Goal: Navigation & Orientation: Find specific page/section

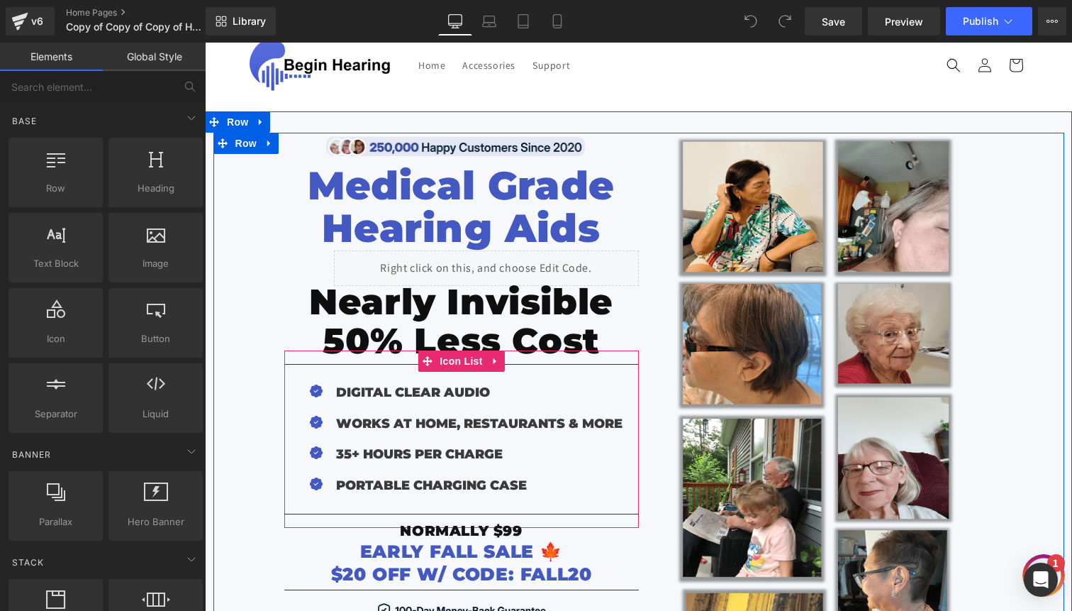
scroll to position [80, 0]
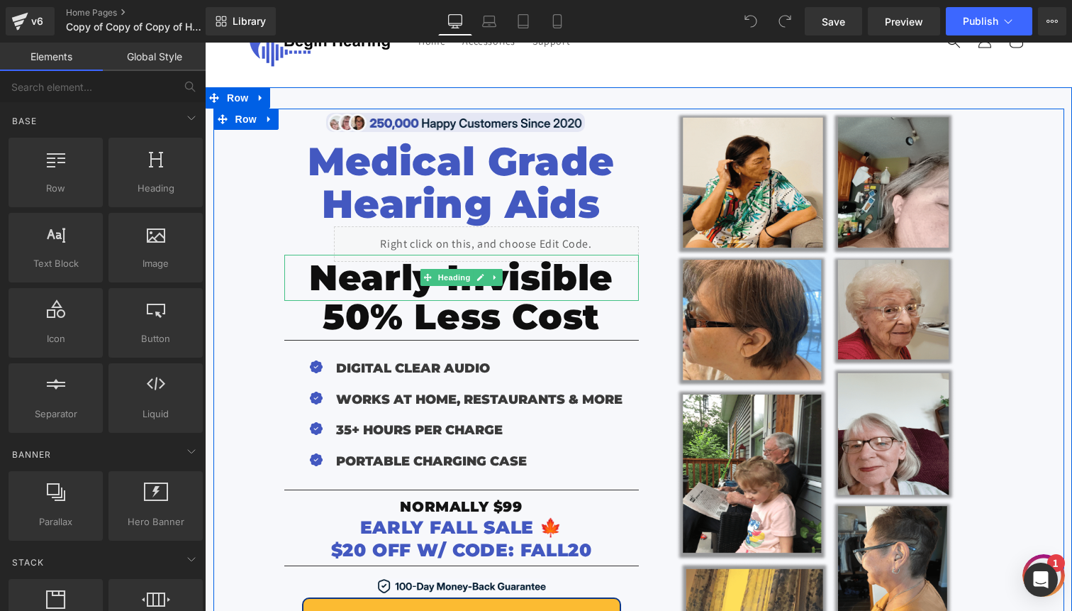
click at [357, 281] on span "Nearly Invisible" at bounding box center [461, 277] width 304 height 43
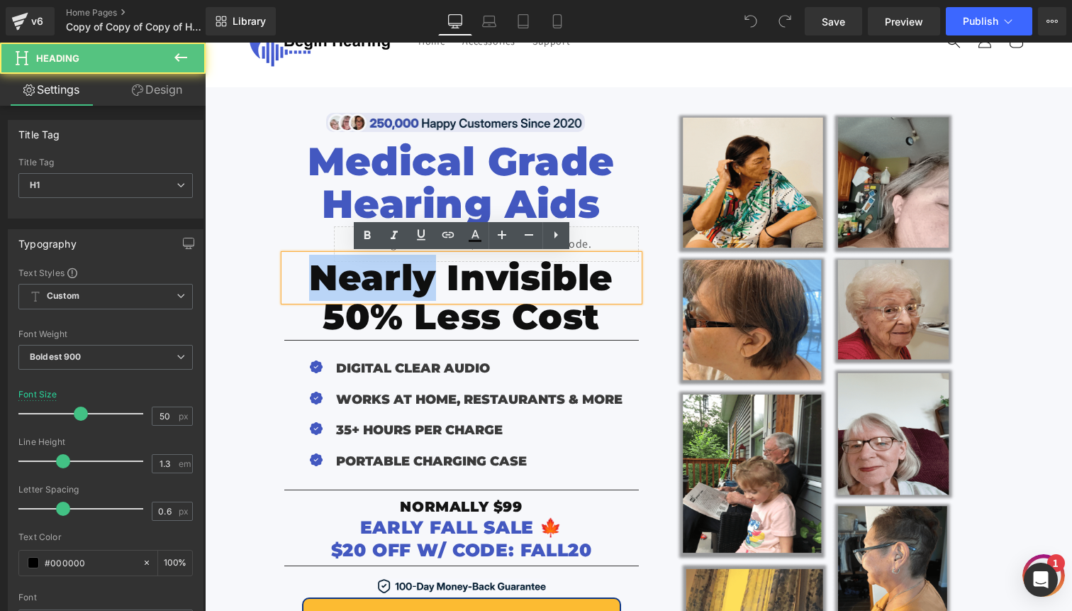
click at [357, 281] on span "Nearly Invisible" at bounding box center [461, 277] width 304 height 43
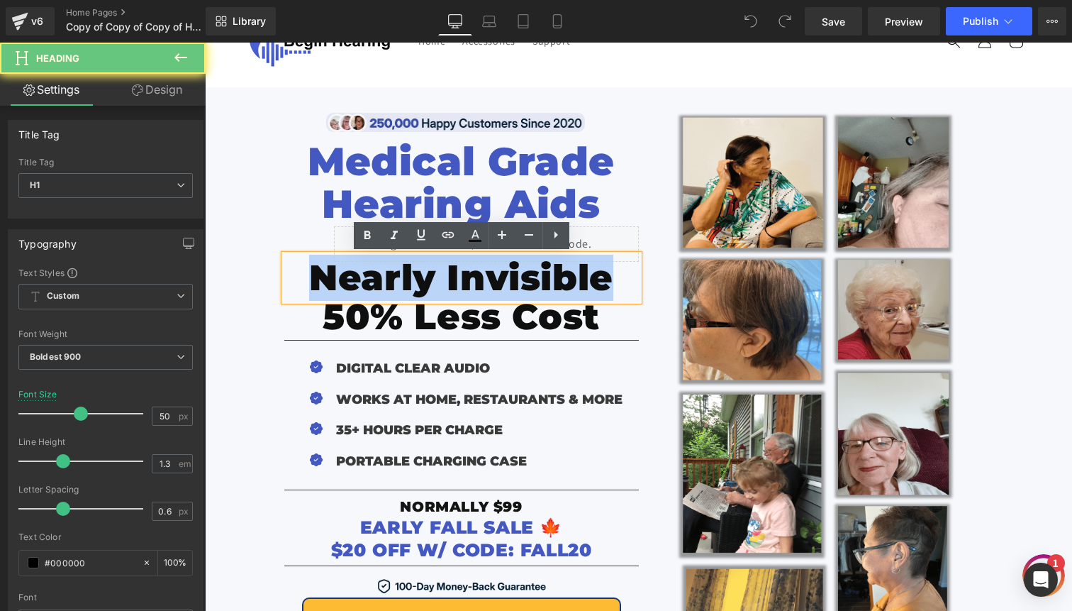
click at [357, 281] on span "Nearly Invisible" at bounding box center [461, 277] width 304 height 43
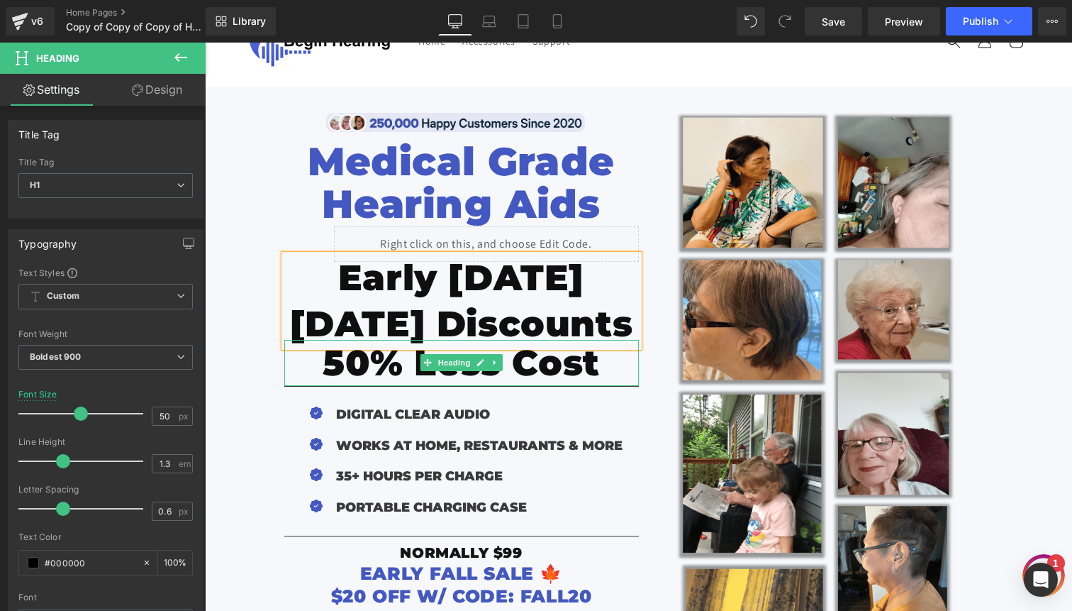
click at [363, 370] on span "50% Less Cost" at bounding box center [461, 362] width 277 height 43
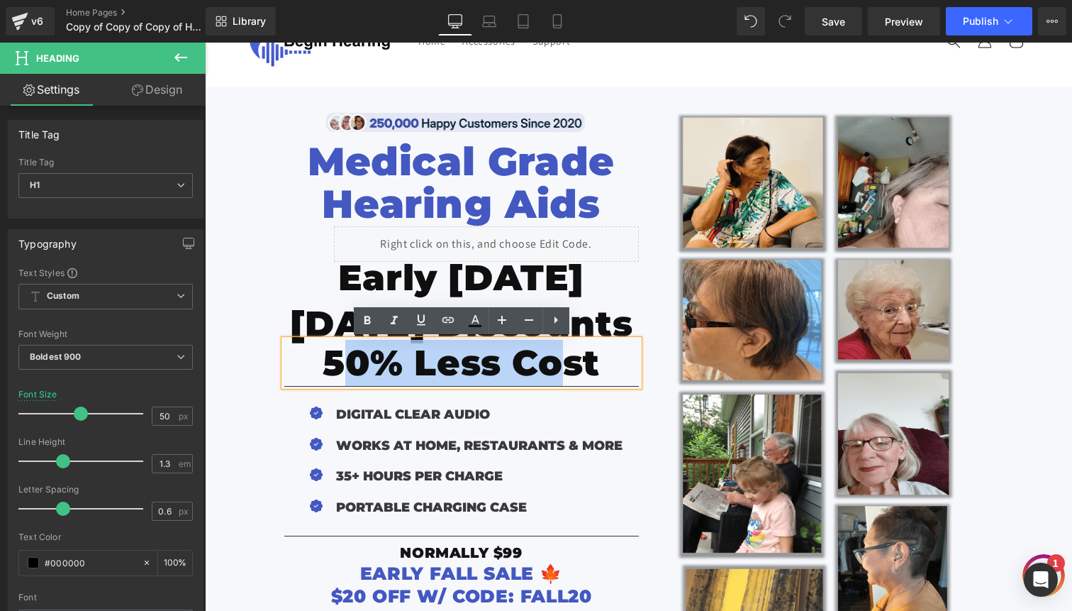
drag, startPoint x: 335, startPoint y: 363, endPoint x: 555, endPoint y: 365, distance: 219.9
click at [555, 365] on span "50% Less Cost" at bounding box center [461, 362] width 277 height 43
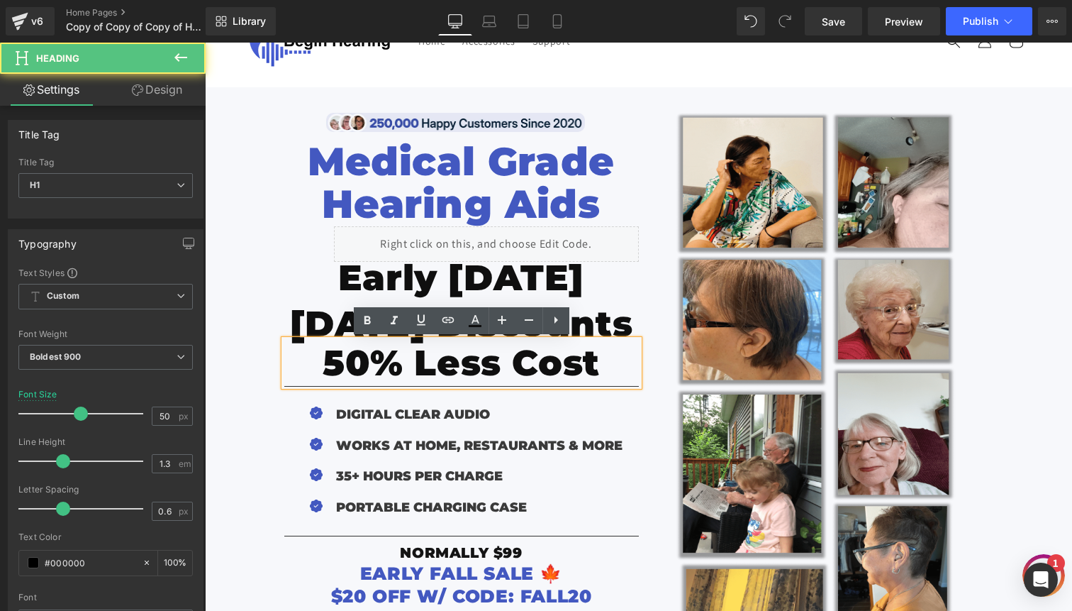
click at [579, 365] on span "50% Less Cost" at bounding box center [461, 362] width 277 height 43
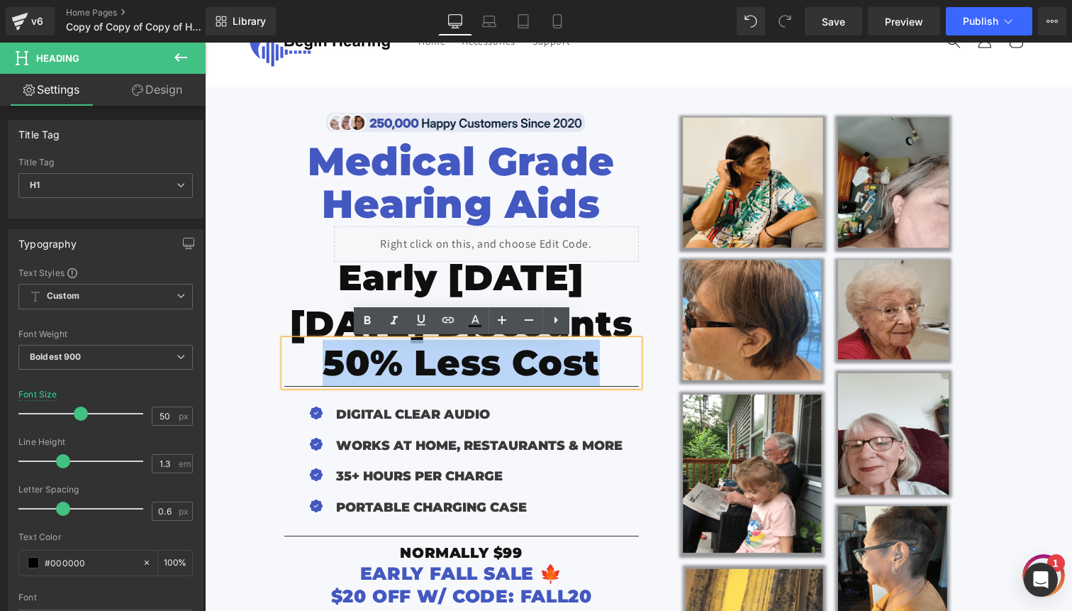
drag, startPoint x: 610, startPoint y: 365, endPoint x: 321, endPoint y: 360, distance: 288.7
click at [321, 360] on h1 "50% Less Cost" at bounding box center [461, 363] width 355 height 46
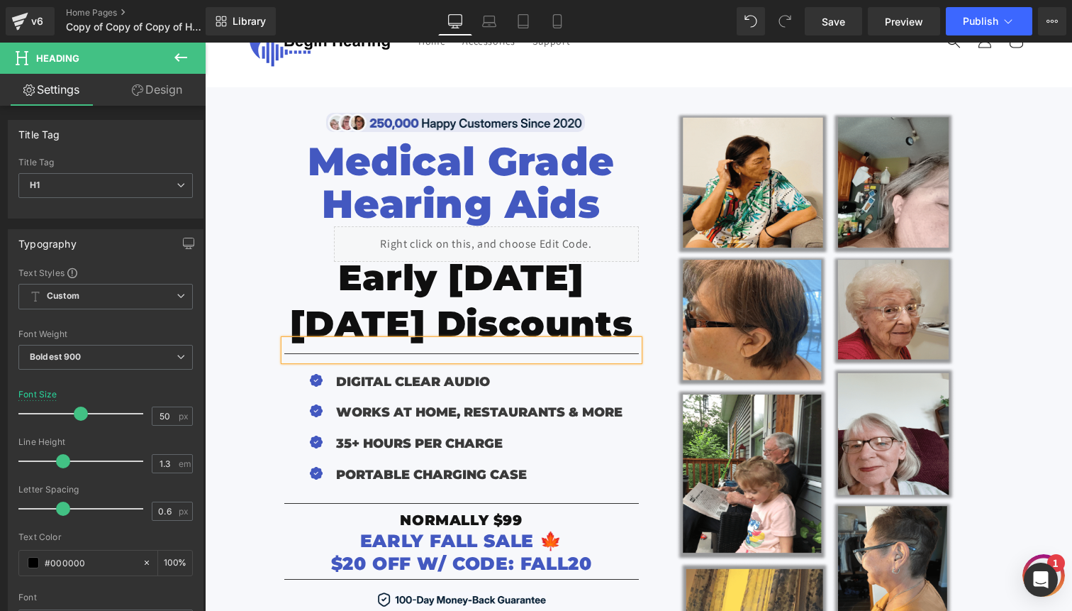
click at [398, 316] on span "Early [DATE][DATE] Discounts" at bounding box center [461, 300] width 343 height 89
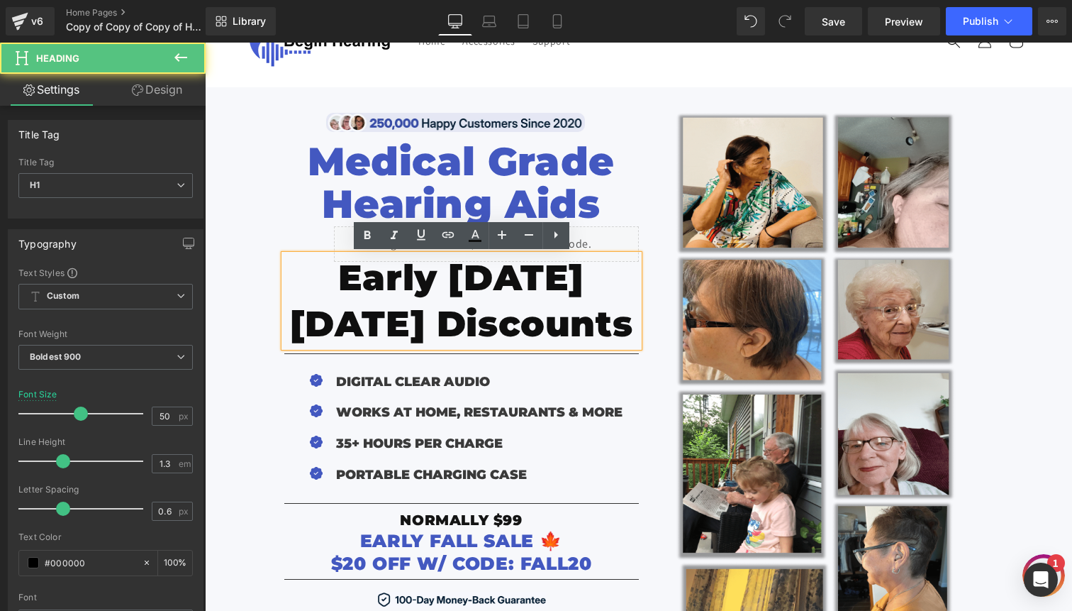
click at [629, 322] on h1 "Early [DATE][DATE] Discounts" at bounding box center [461, 301] width 355 height 92
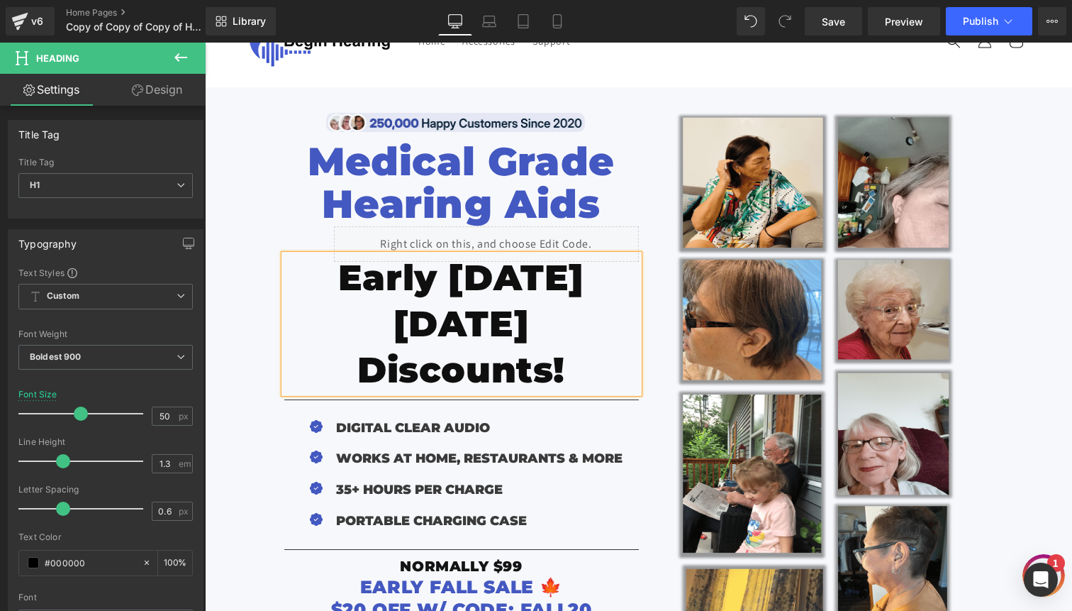
click at [255, 318] on div "Image Row Medical Grade Hearing Aids Heading Liquid Early [DATE][DATE] Discount…" at bounding box center [638, 431] width 851 height 645
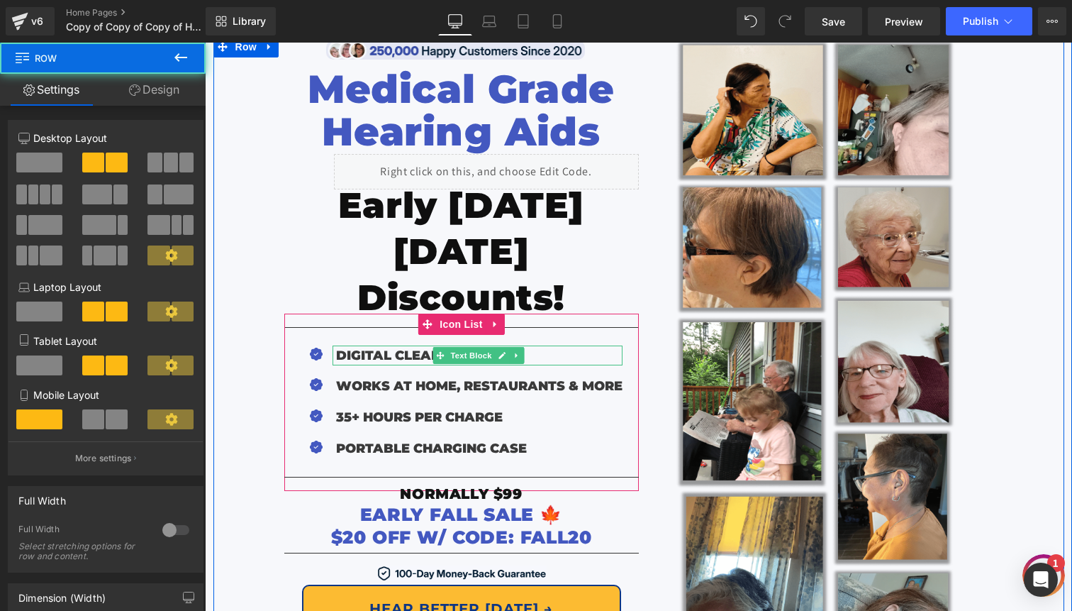
scroll to position [159, 0]
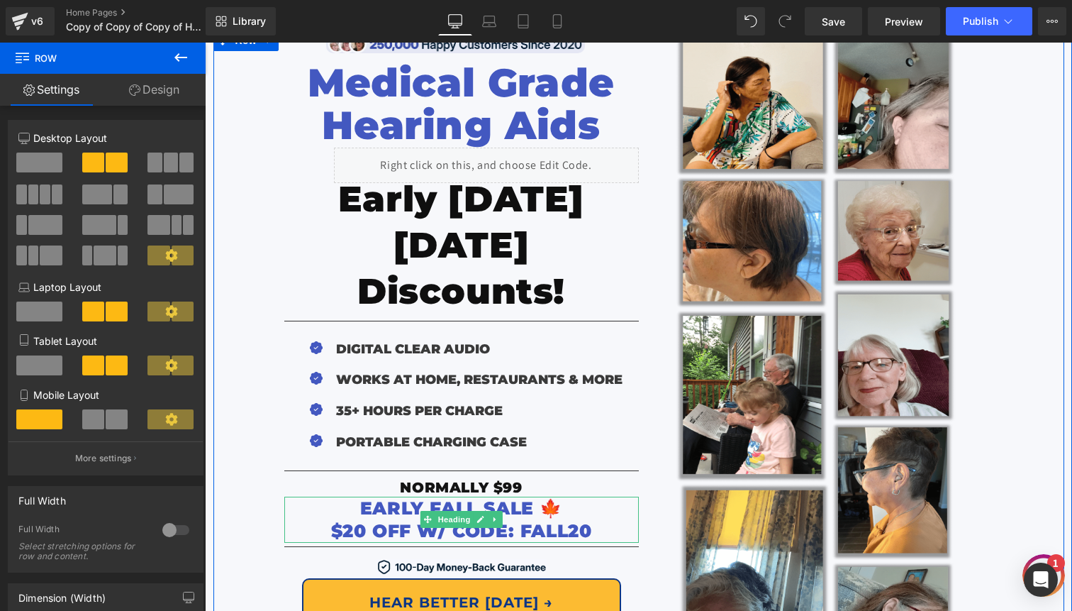
click at [410, 497] on span "EARLY FALL SALE 🍁" at bounding box center [461, 507] width 202 height 21
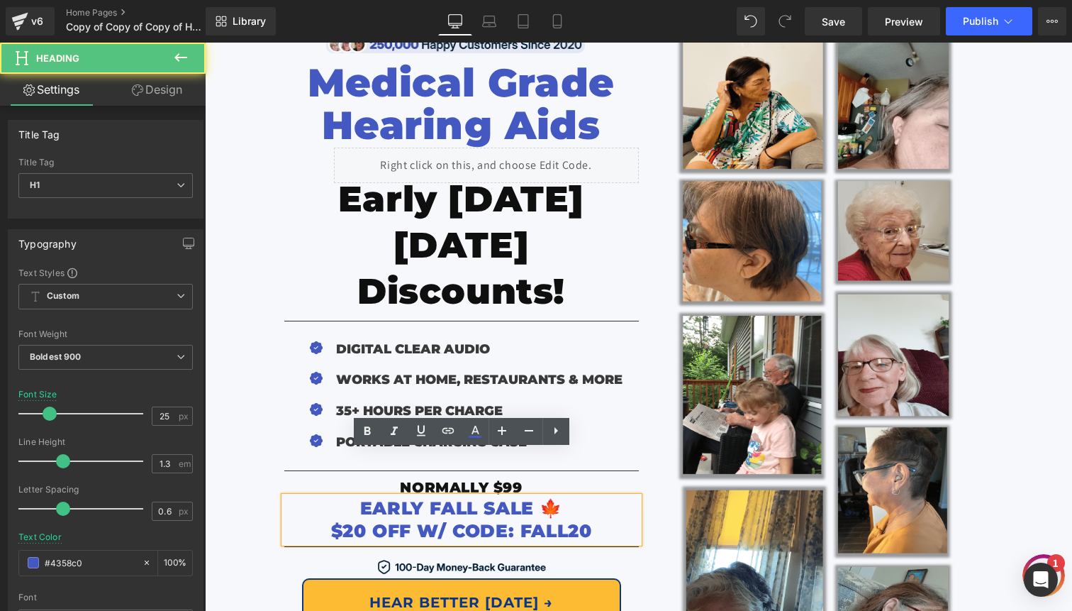
click at [455, 497] on span "EARLY FALL SALE 🍁" at bounding box center [461, 507] width 202 height 21
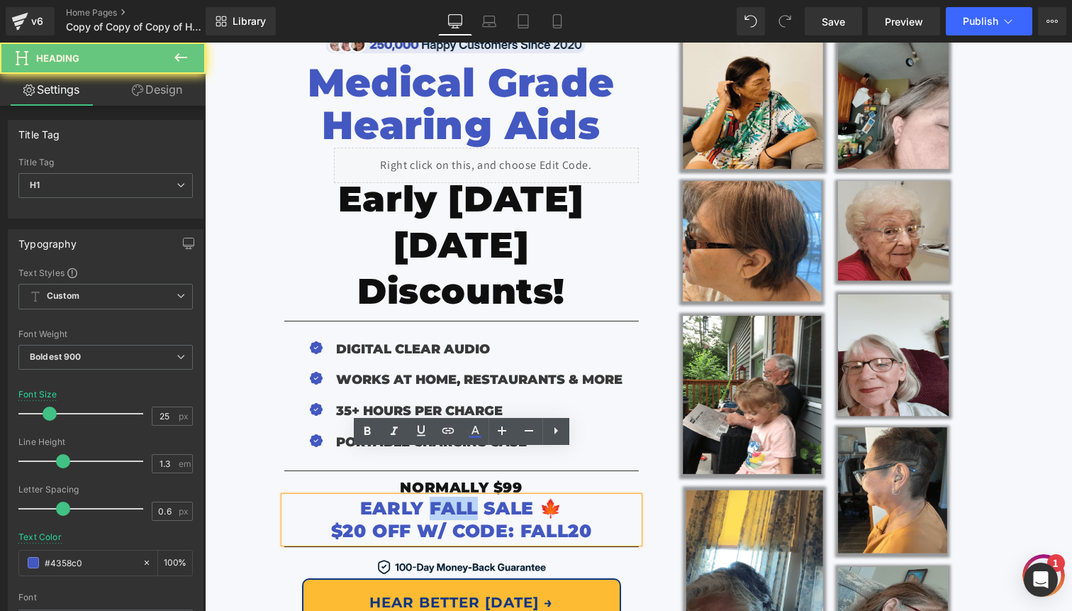
click at [455, 497] on span "EARLY FALL SALE 🍁" at bounding box center [461, 507] width 202 height 21
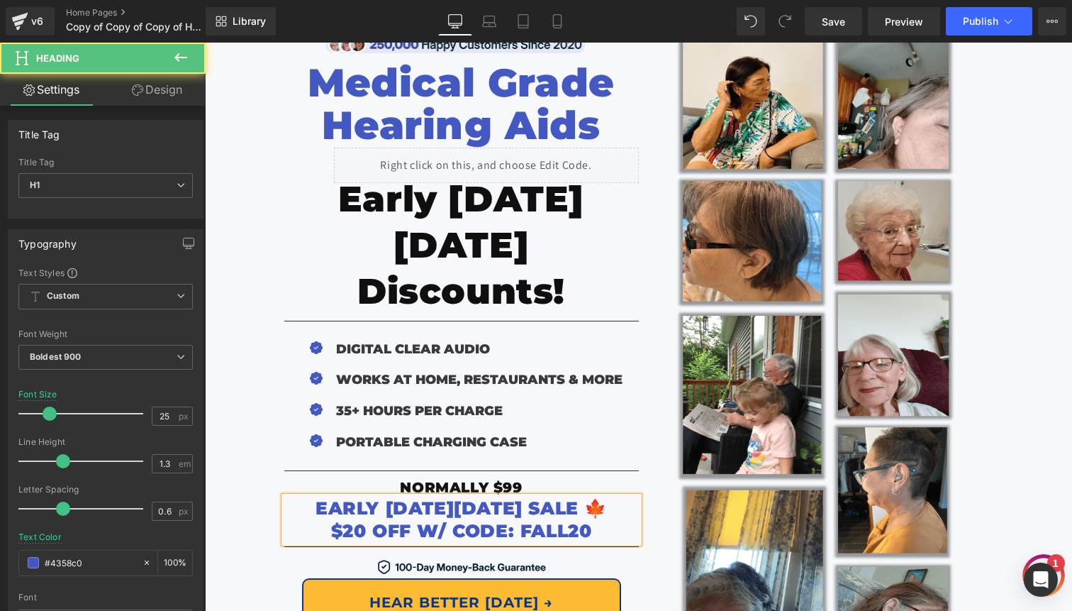
click at [364, 520] on span "$20 OFF W/ CODE: FALL20" at bounding box center [461, 530] width 261 height 21
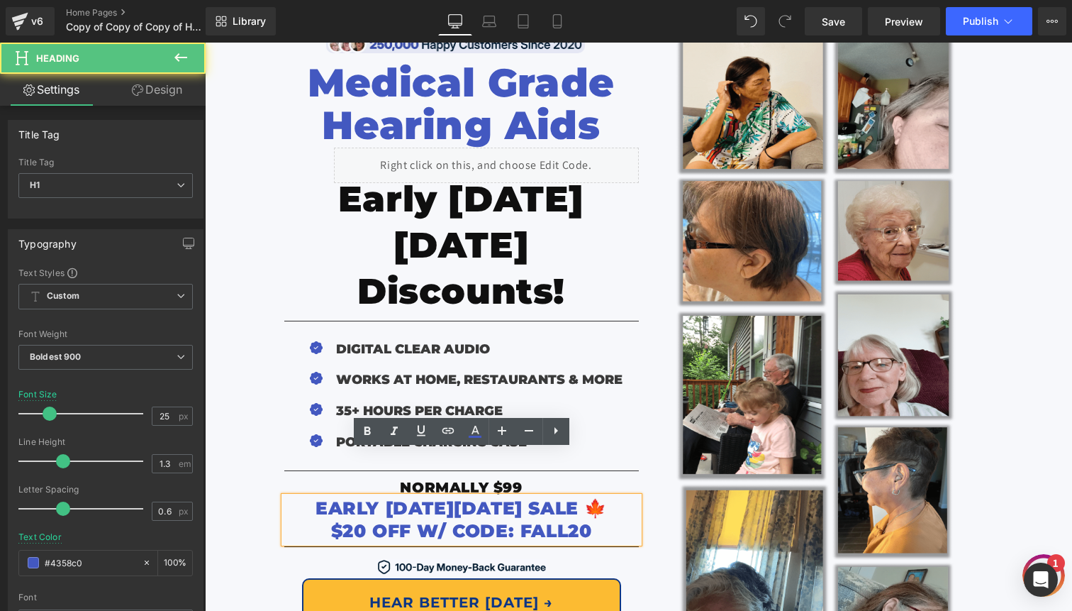
click at [546, 520] on span "$20 OFF W/ CODE: FALL20" at bounding box center [461, 530] width 261 height 21
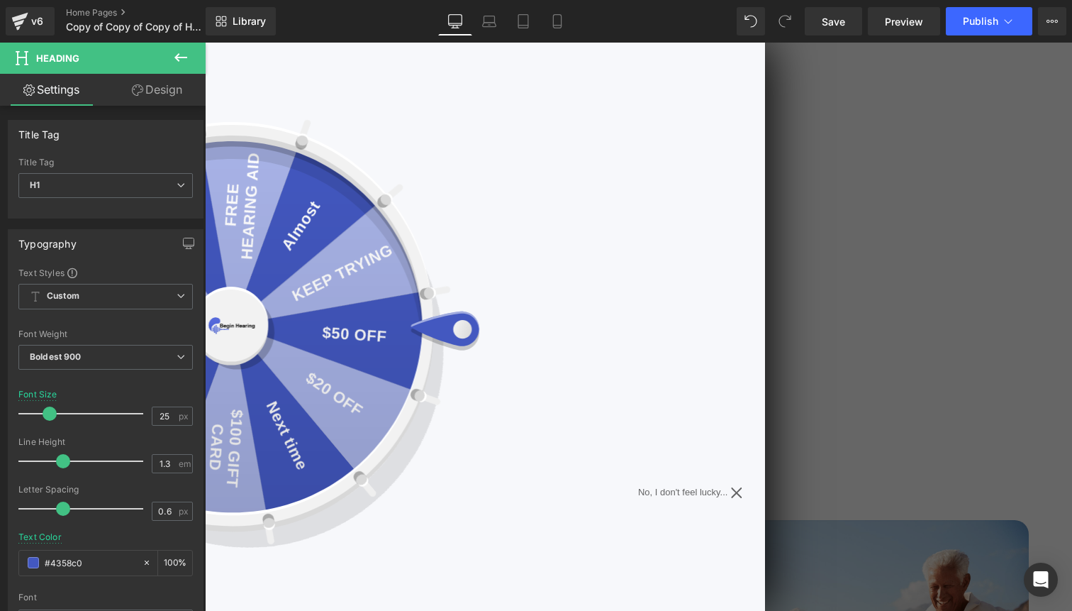
scroll to position [2223, 0]
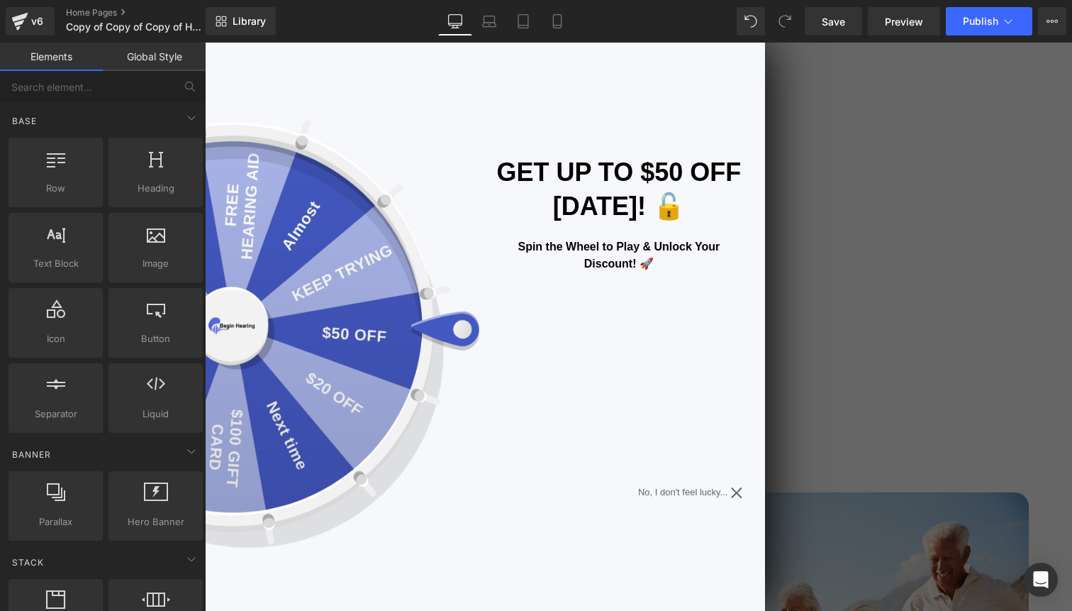
click at [733, 493] on icon at bounding box center [736, 492] width 11 height 11
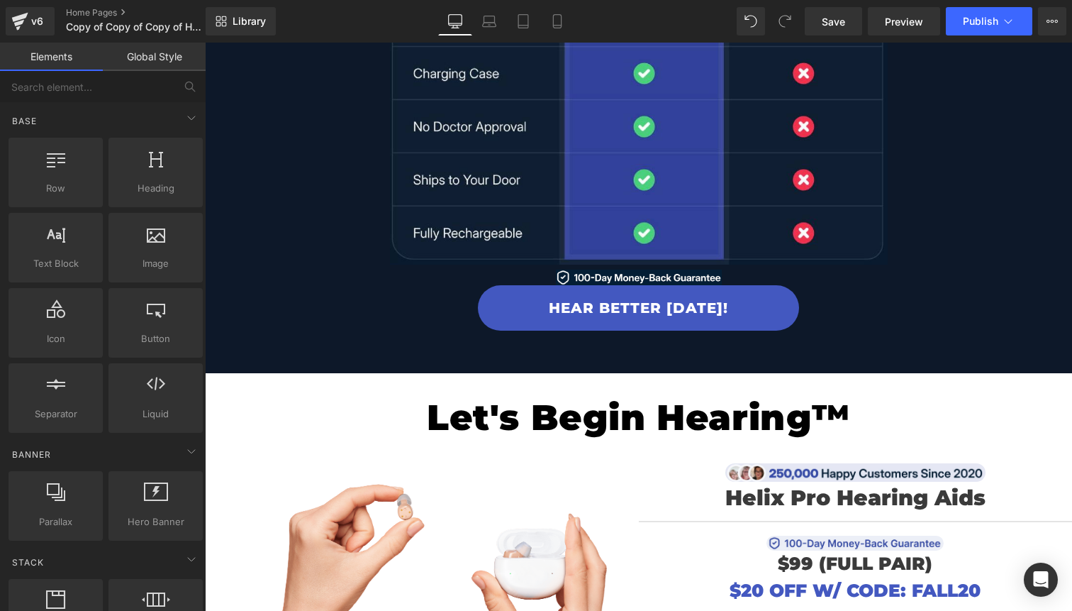
scroll to position [4127, 0]
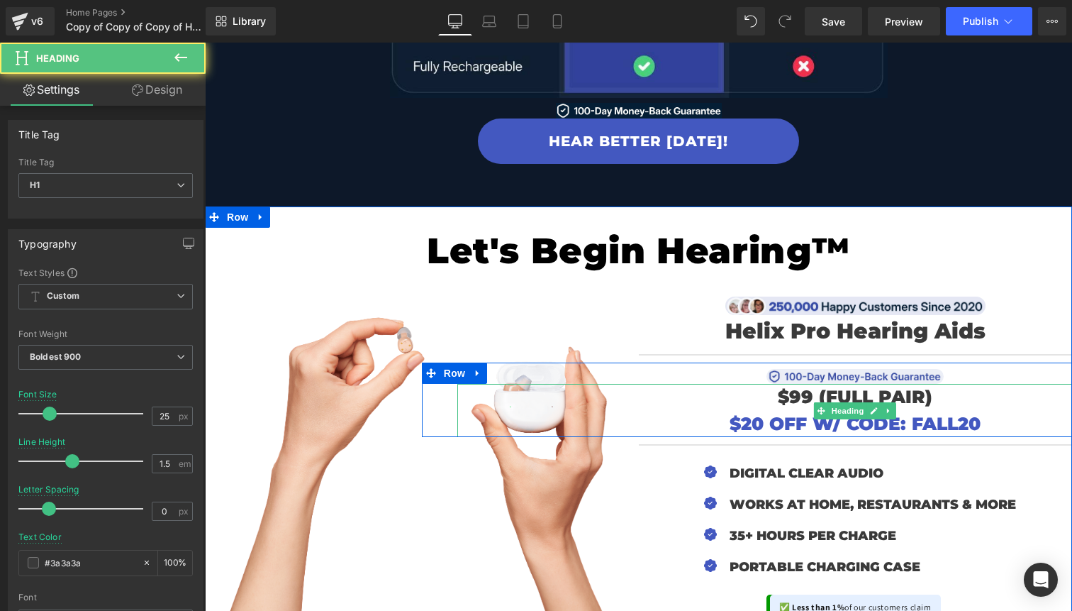
click at [801, 386] on span "$99 (FULL PAIR)" at bounding box center [855, 396] width 155 height 21
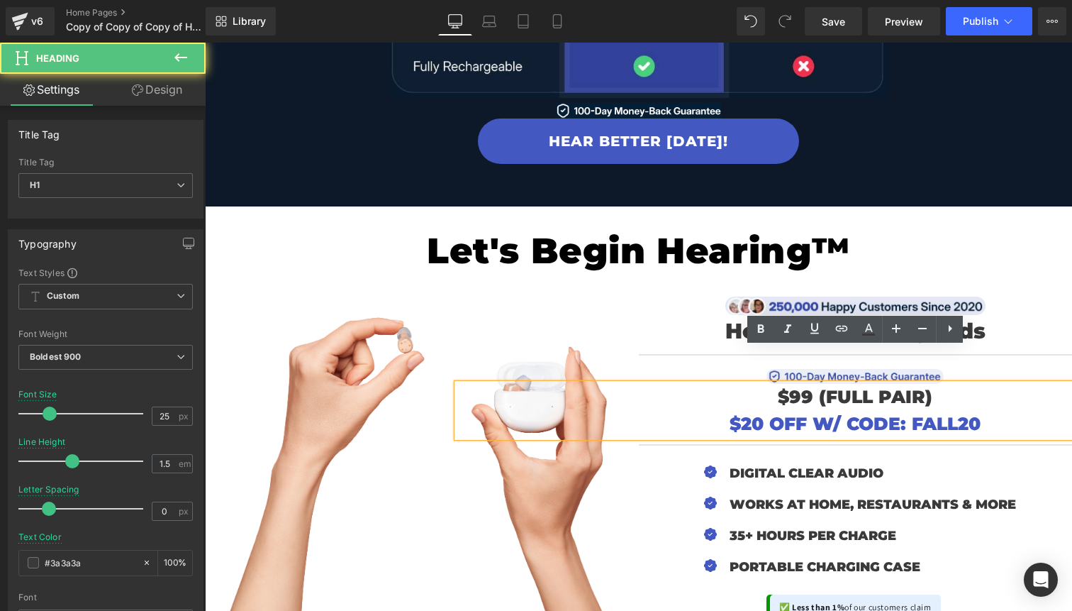
click at [801, 386] on span "$99 (FULL PAIR)" at bounding box center [855, 396] width 155 height 21
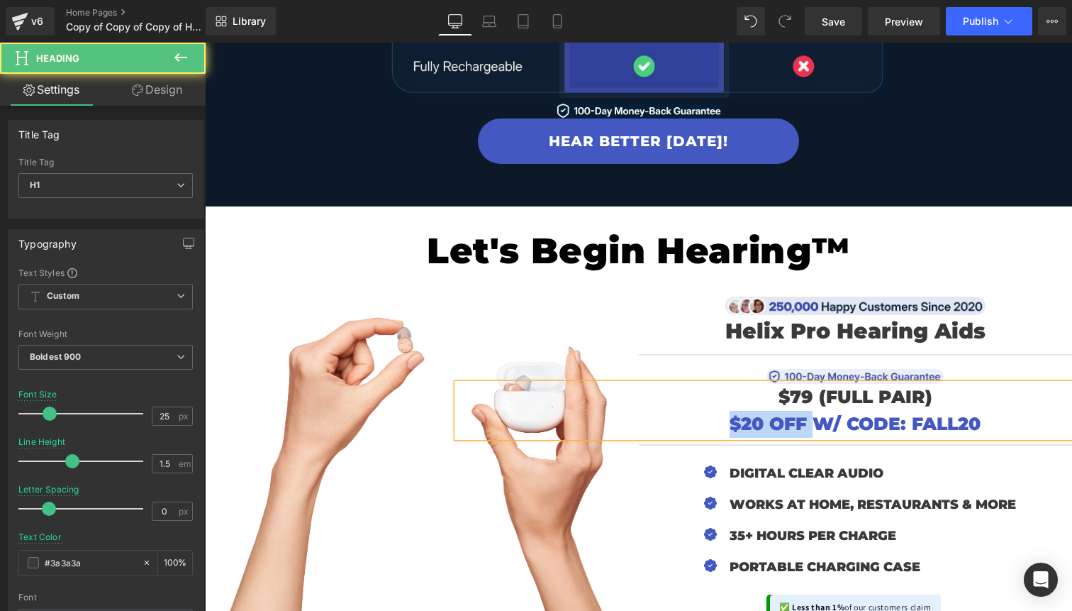
drag, startPoint x: 818, startPoint y: 388, endPoint x: 713, endPoint y: 396, distance: 104.5
click at [713, 396] on div "Image Helix Pro Hearing Aids Heading Separator Image $79 (FULL PAIR) $20 OFF W/…" at bounding box center [856, 578] width 434 height 567
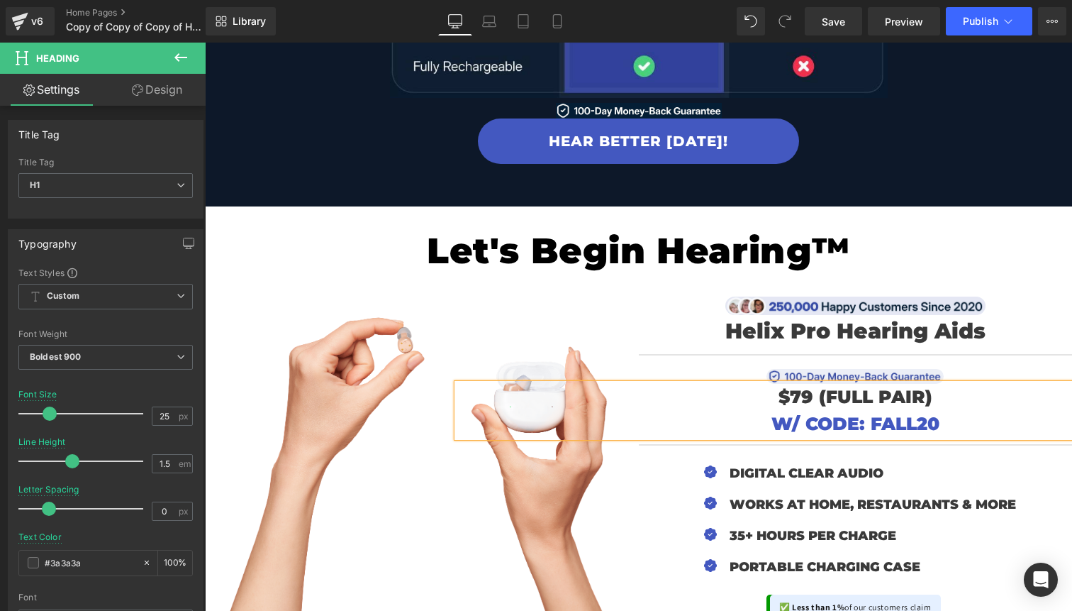
click at [889, 413] on span "W/ CODE: FALL20" at bounding box center [856, 423] width 168 height 21
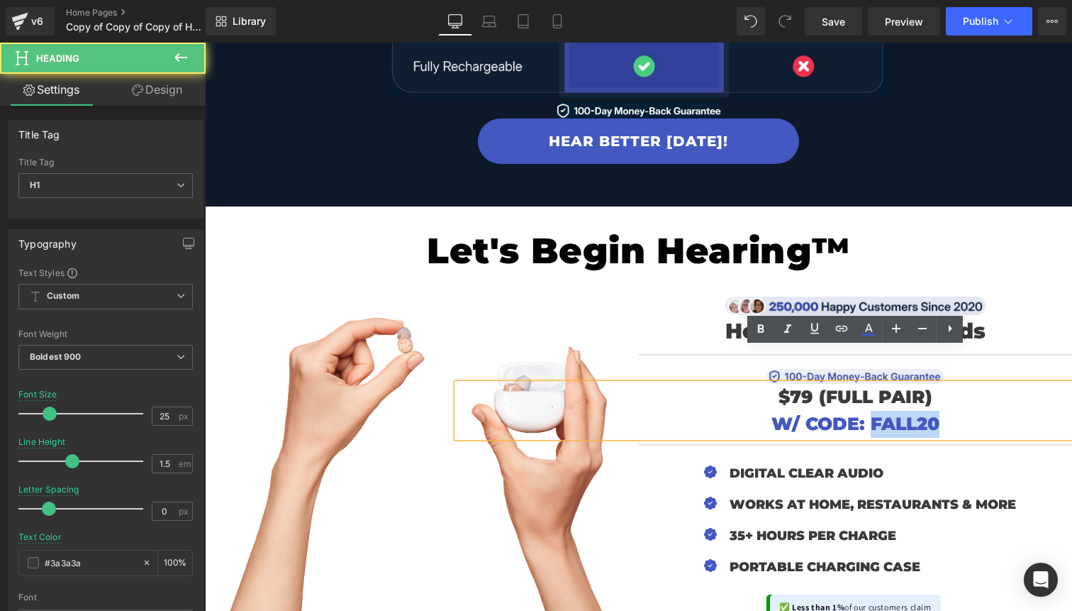
click at [889, 413] on span "W/ CODE: FALL20" at bounding box center [856, 423] width 168 height 21
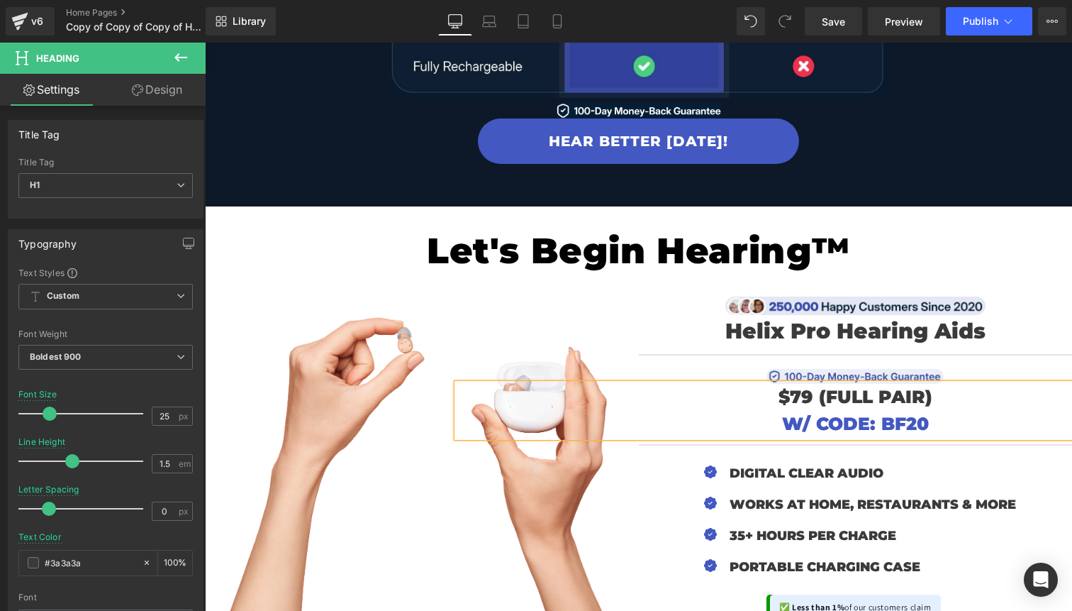
click at [784, 413] on span "W/ CODE: BF20" at bounding box center [855, 423] width 147 height 21
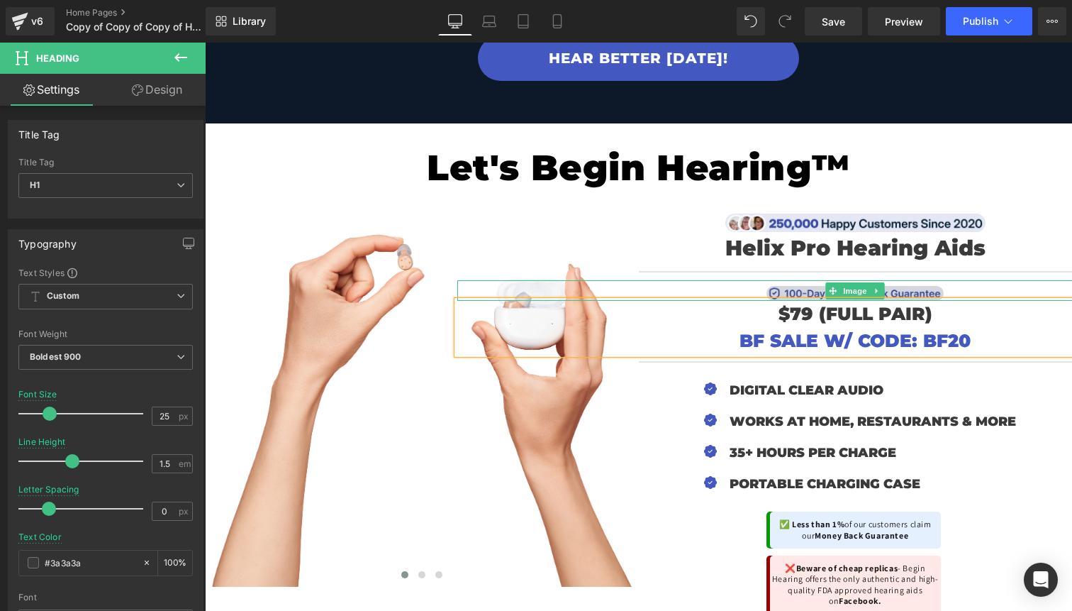
scroll to position [4207, 0]
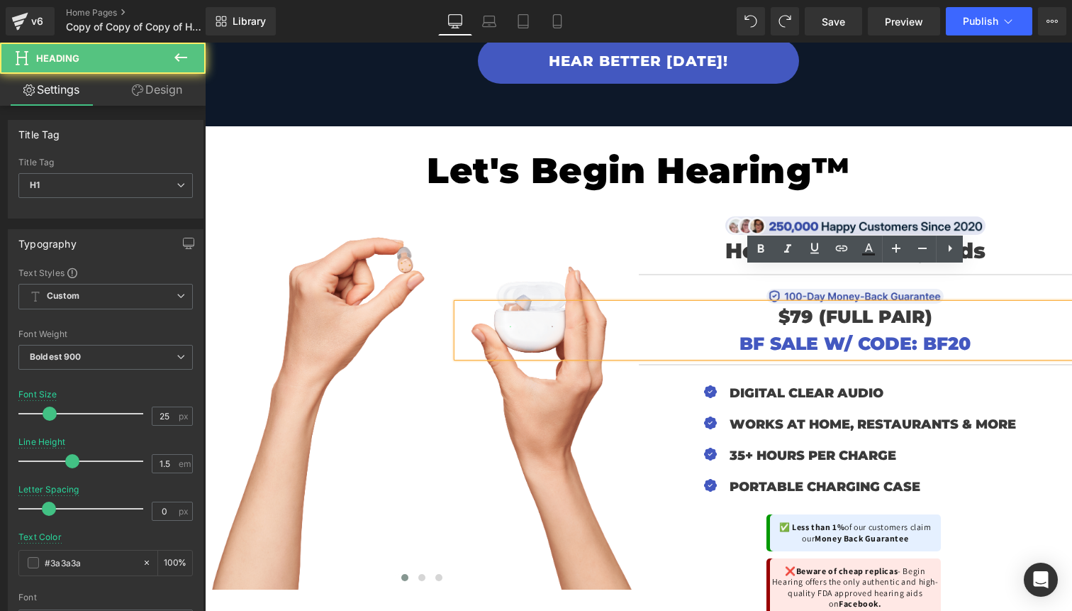
click at [769, 304] on h1 "$79 (FULL PAIR)" at bounding box center [855, 317] width 796 height 27
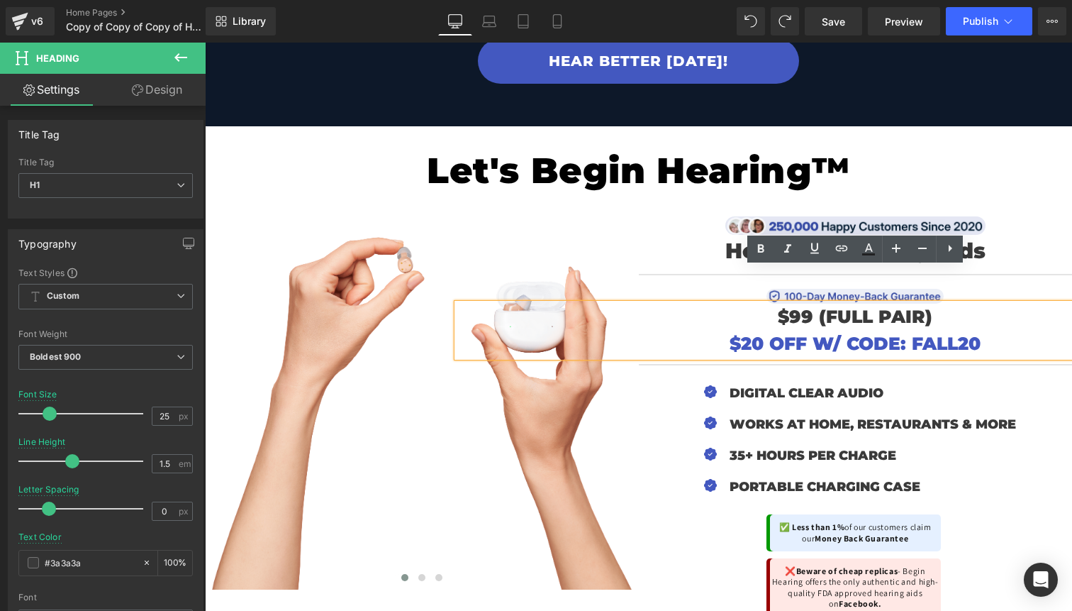
click at [1042, 330] on h1 "$20 OFF W/ CODE: FALL20" at bounding box center [855, 343] width 796 height 27
click at [952, 350] on div "Separator" at bounding box center [856, 361] width 434 height 23
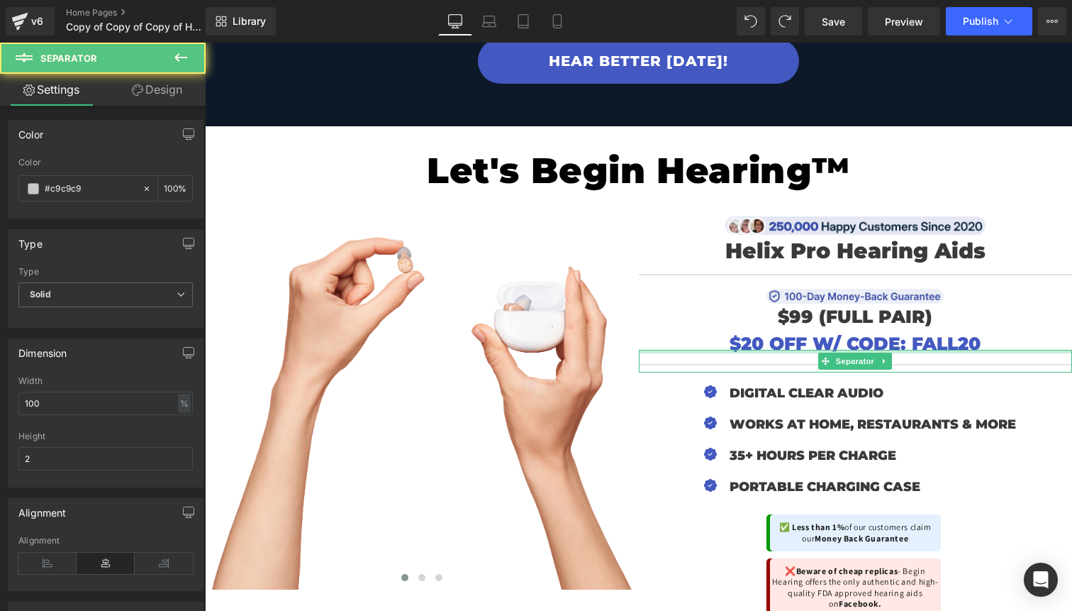
click at [952, 350] on div at bounding box center [856, 352] width 434 height 4
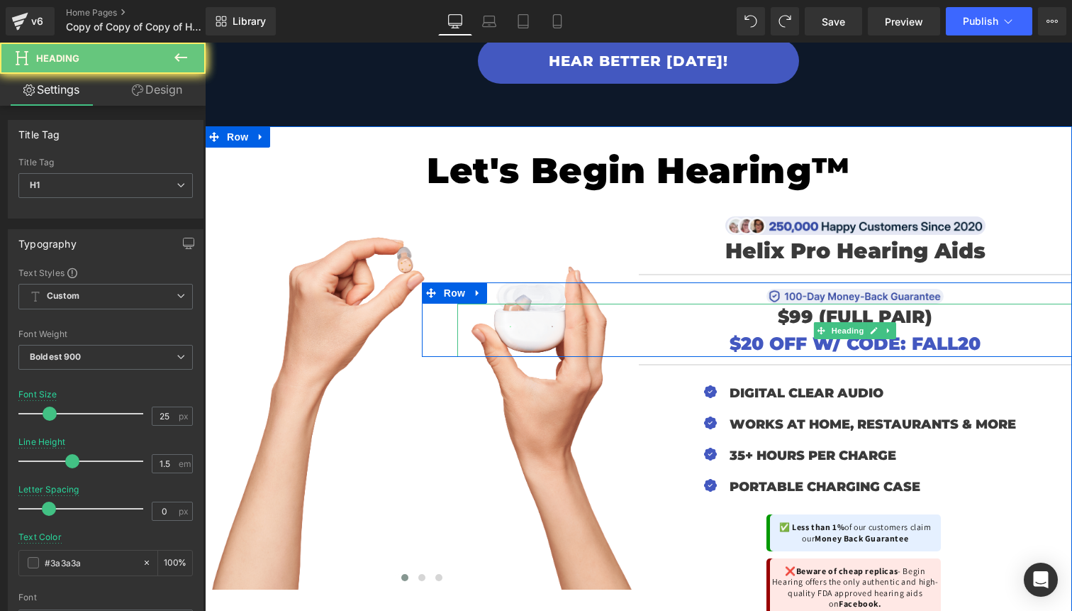
click at [951, 333] on span "$20 OFF W/ CODE: FALL20" at bounding box center [855, 343] width 251 height 21
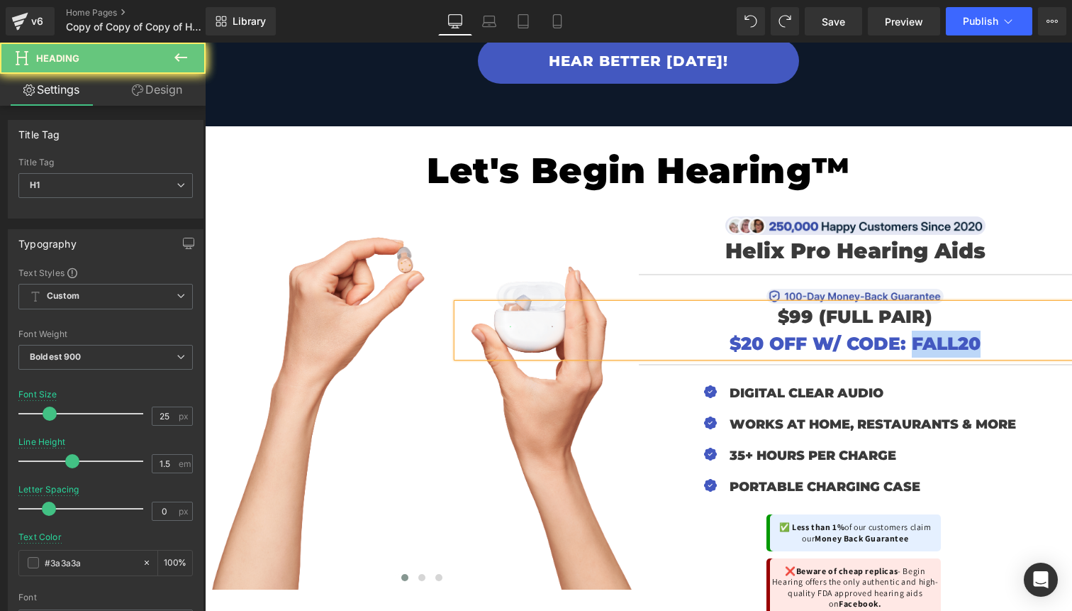
click at [951, 333] on span "$20 OFF W/ CODE: FALL20" at bounding box center [855, 343] width 251 height 21
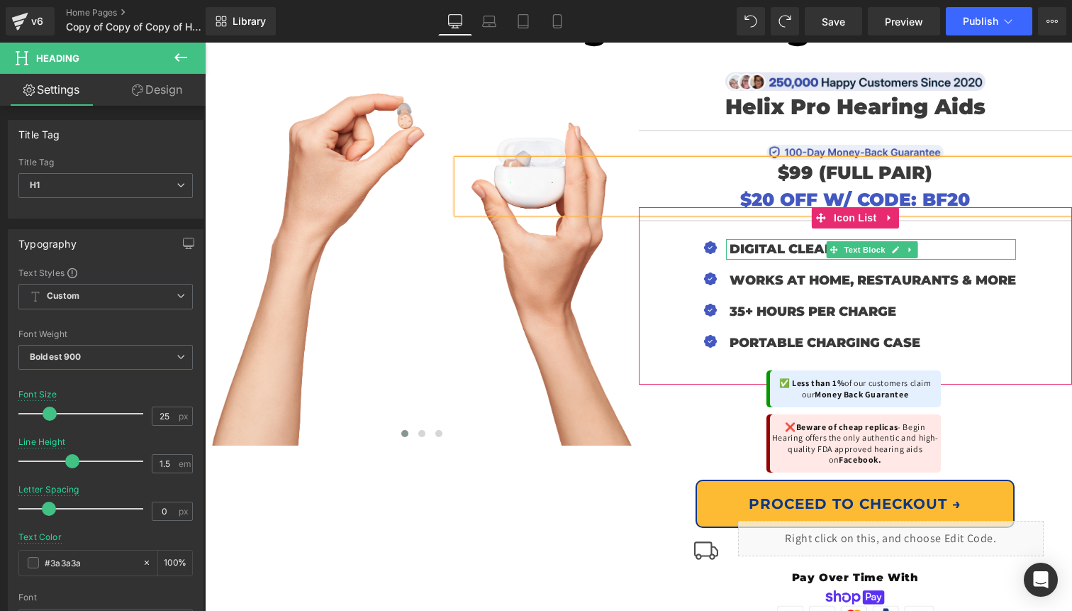
scroll to position [4352, 0]
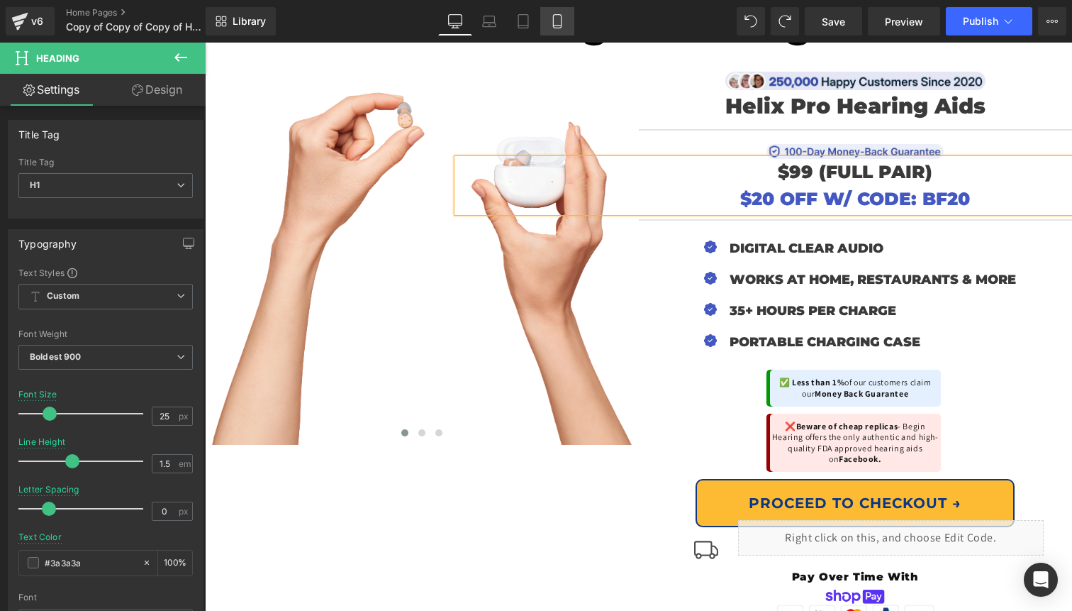
click at [547, 12] on link "Mobile" at bounding box center [557, 21] width 34 height 28
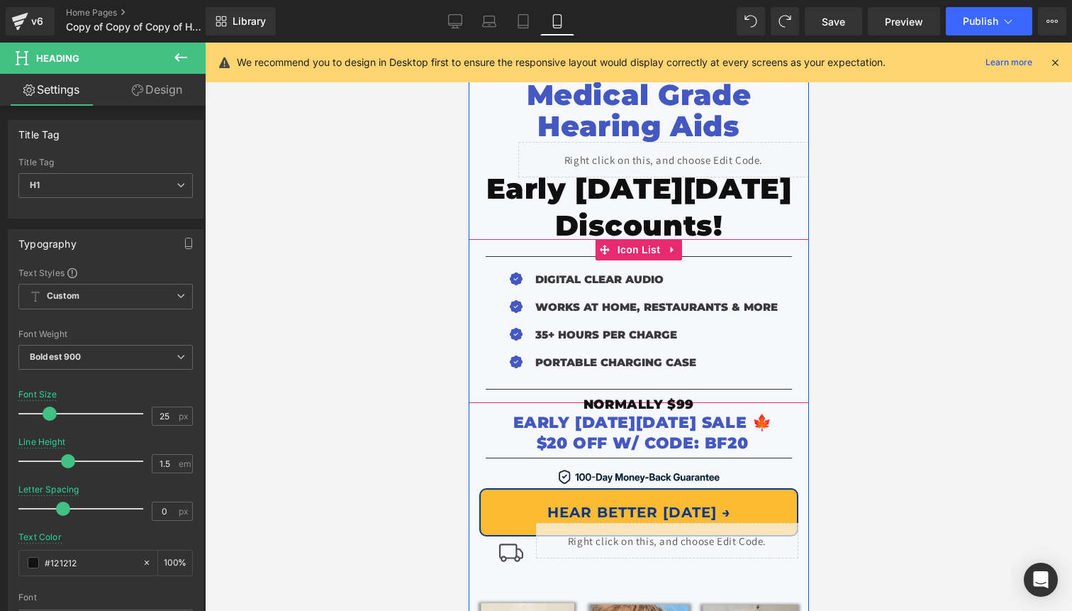
scroll to position [111, 0]
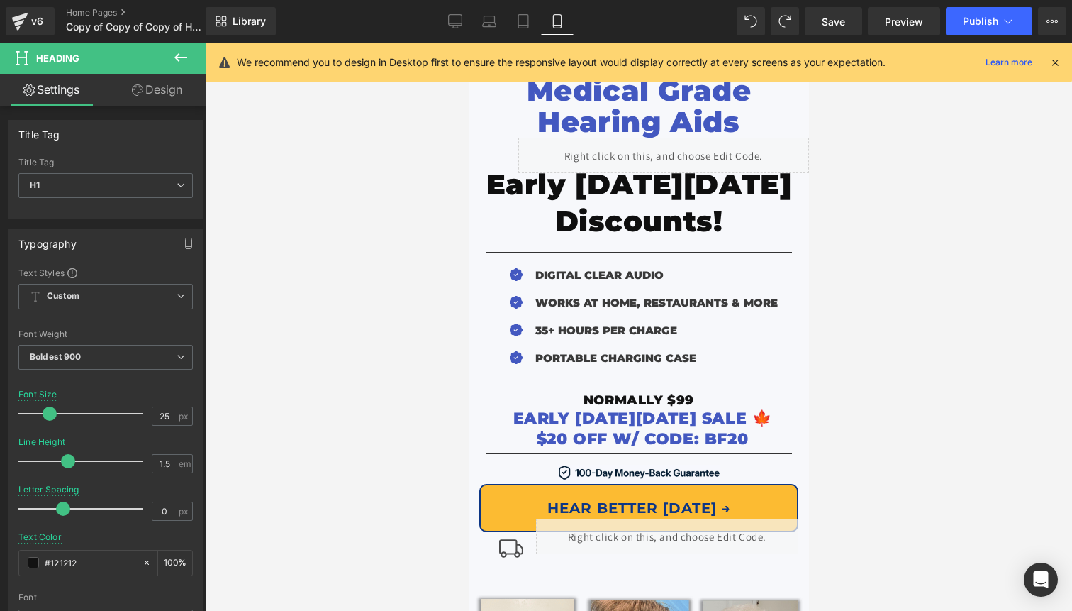
drag, startPoint x: 457, startPoint y: 18, endPoint x: 472, endPoint y: 40, distance: 26.4
click at [456, 18] on icon at bounding box center [455, 21] width 14 height 14
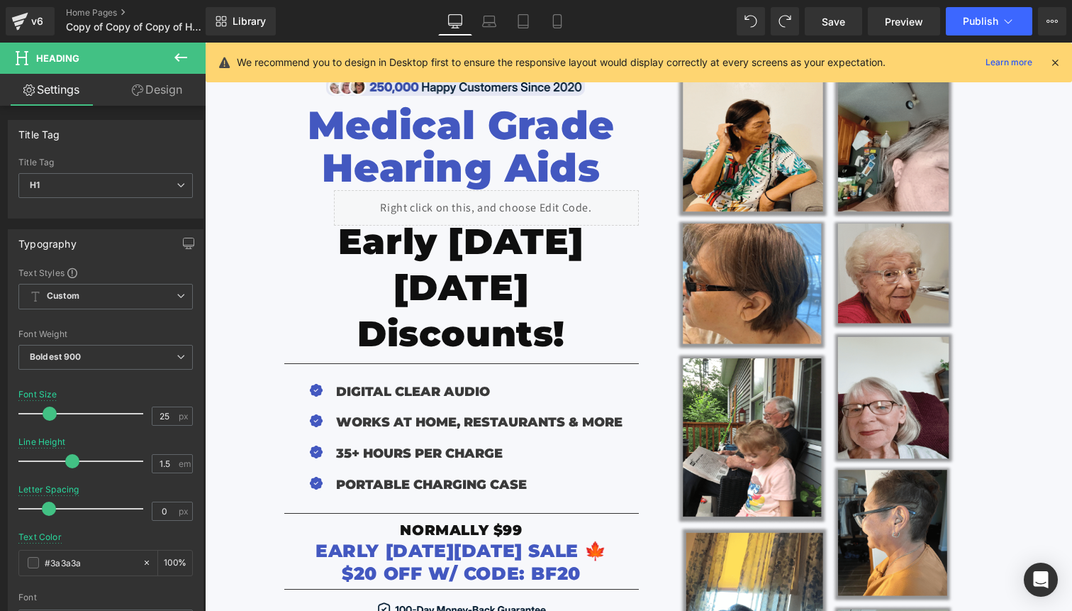
scroll to position [152, 0]
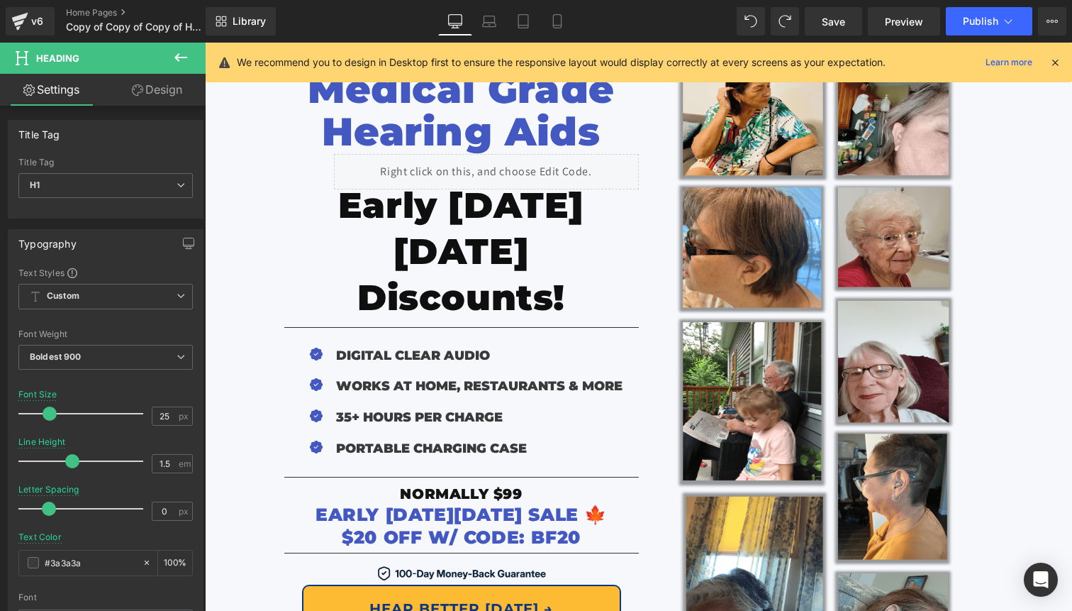
click at [607, 504] on span "EARLY [DATE][DATE] SALE 🍁" at bounding box center [461, 514] width 291 height 21
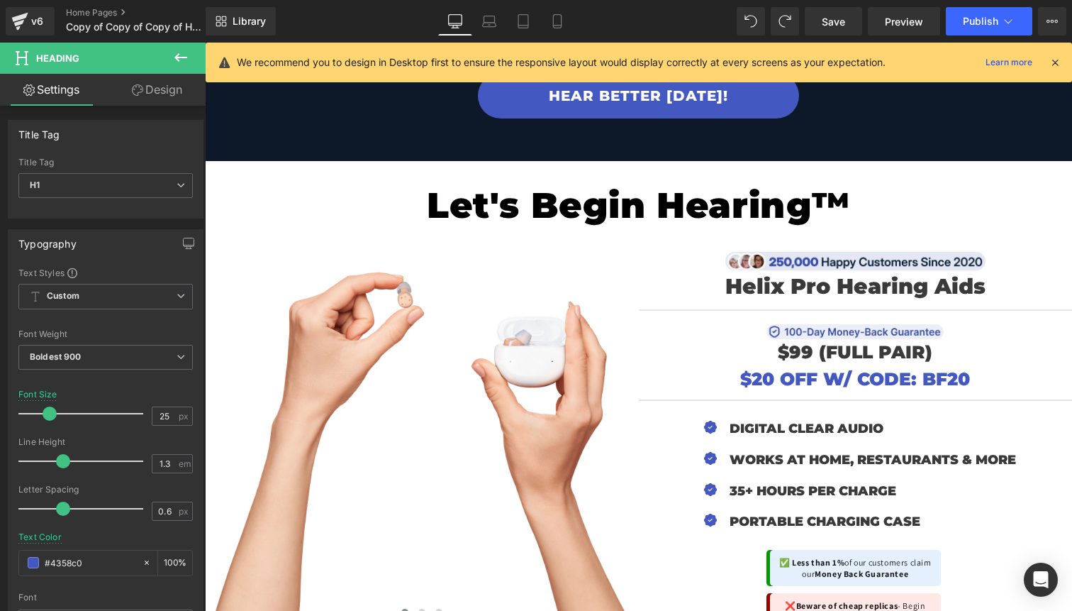
scroll to position [4181, 0]
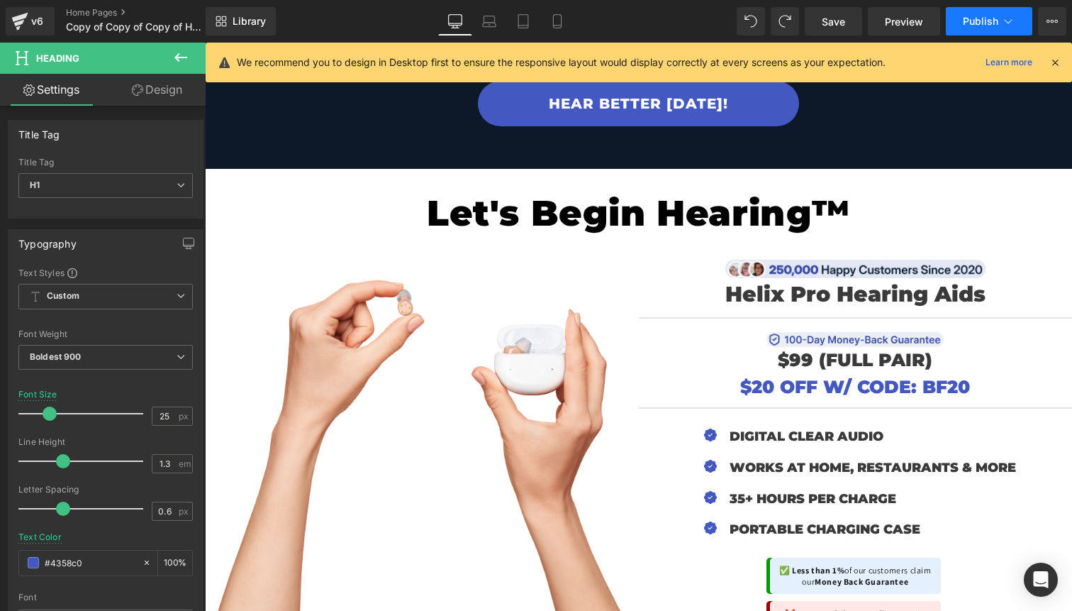
click at [992, 28] on button "Publish" at bounding box center [989, 21] width 87 height 28
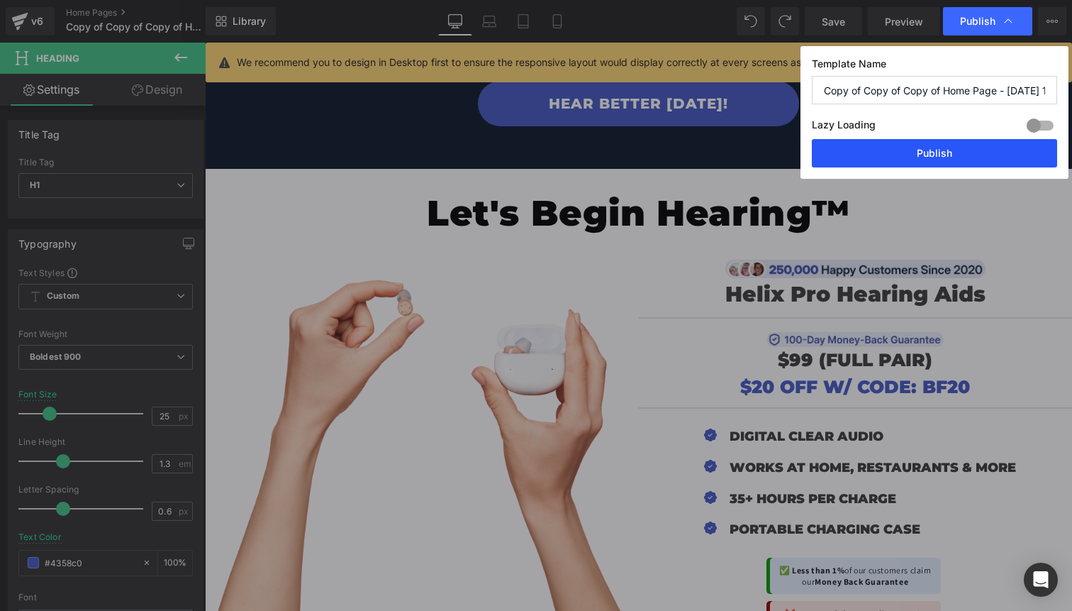
click at [932, 156] on button "Publish" at bounding box center [934, 153] width 245 height 28
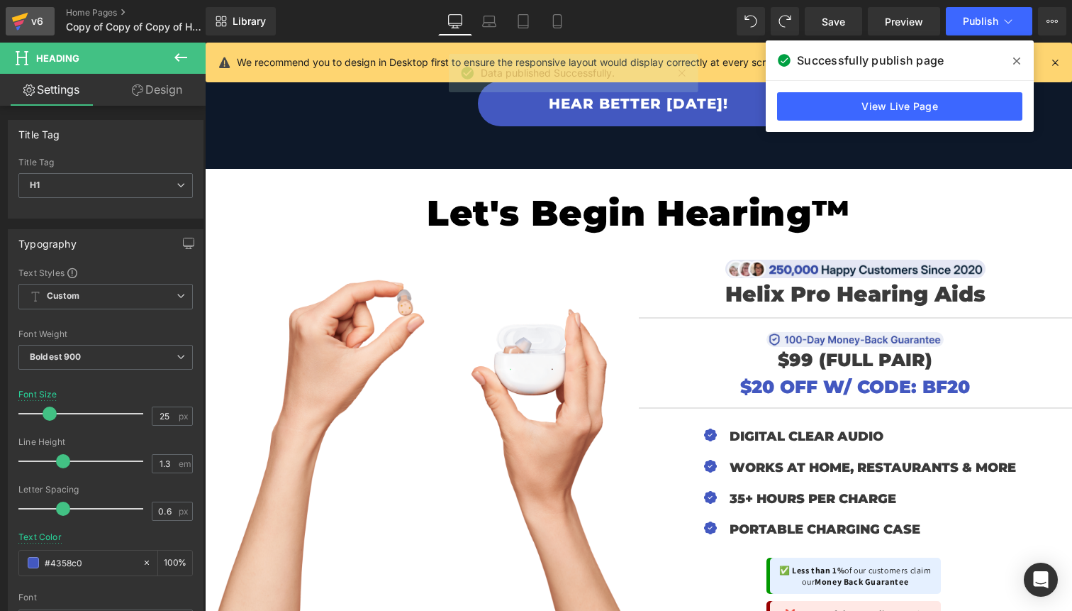
click at [23, 13] on icon at bounding box center [19, 21] width 17 height 35
